Goal: Task Accomplishment & Management: Complete application form

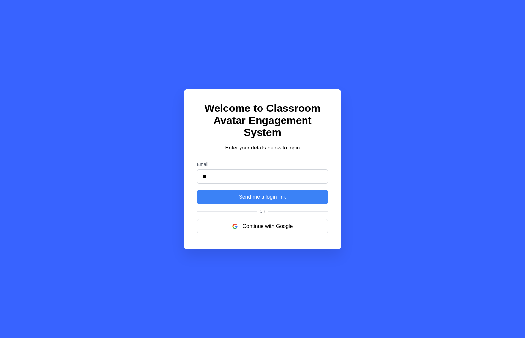
type input "*"
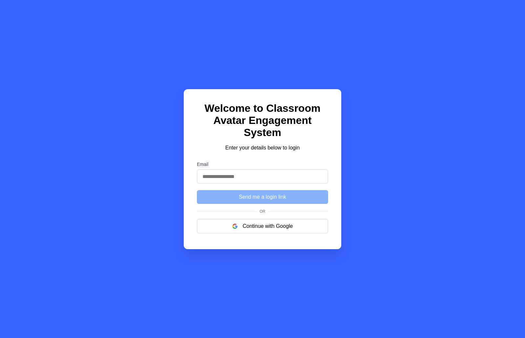
click at [387, 33] on div "Welcome to Classroom Avatar Engagement System Enter your details below to login…" at bounding box center [262, 169] width 525 height 338
